Goal: Go to known website: Access a specific website the user already knows

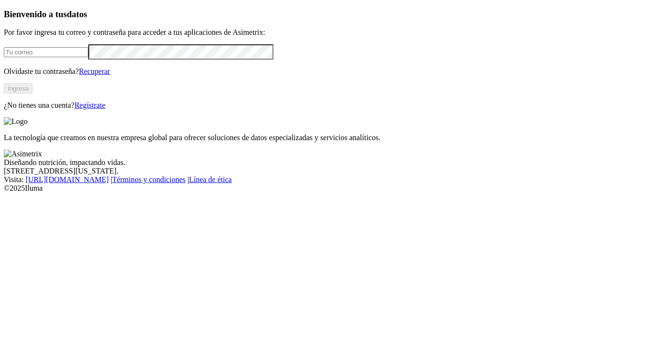
click at [52, 57] on input "email" at bounding box center [46, 52] width 84 height 10
type input "[EMAIL_ADDRESS][DOMAIN_NAME]"
click input "submit" at bounding box center [0, 0] width 0 height 0
